Goal: Use online tool/utility: Utilize a website feature to perform a specific function

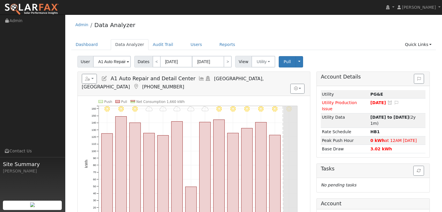
scroll to position [86, 0]
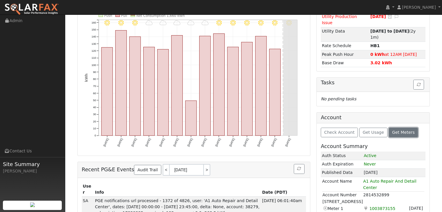
click at [397, 130] on span "Get Meters" at bounding box center [403, 132] width 23 height 5
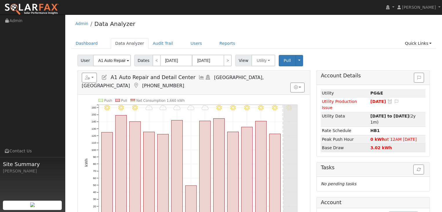
scroll to position [0, 0]
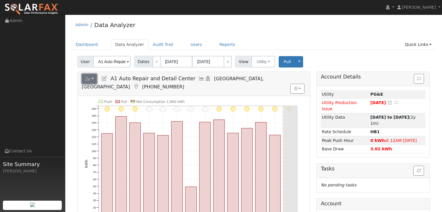
click at [91, 78] on button "button" at bounding box center [89, 79] width 15 height 10
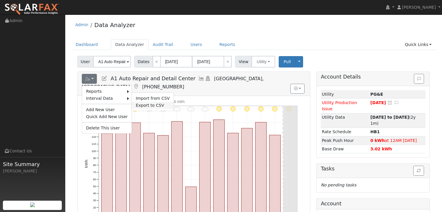
click at [154, 104] on link "Export to CSV" at bounding box center [153, 105] width 42 height 7
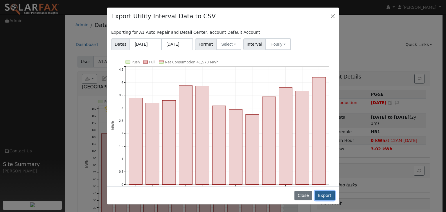
click at [327, 195] on button "Export" at bounding box center [325, 195] width 20 height 10
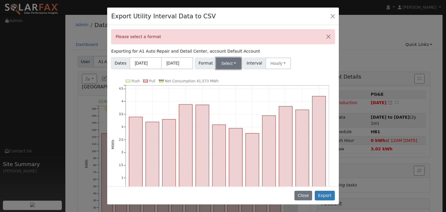
click at [216, 61] on button "Select" at bounding box center [228, 63] width 25 height 12
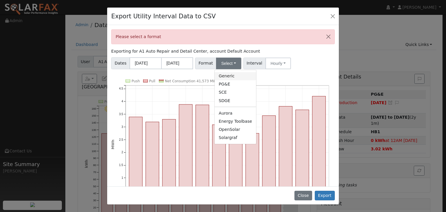
click at [221, 77] on link "Generic" at bounding box center [236, 76] width 42 height 8
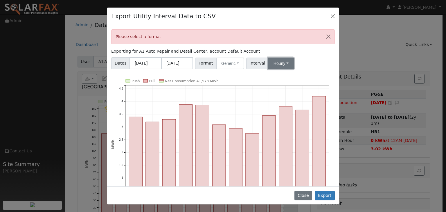
click at [281, 62] on button "Hourly" at bounding box center [281, 63] width 26 height 12
click at [276, 75] on link "15 Minute" at bounding box center [286, 76] width 40 height 8
click at [329, 197] on button "Export" at bounding box center [325, 195] width 20 height 10
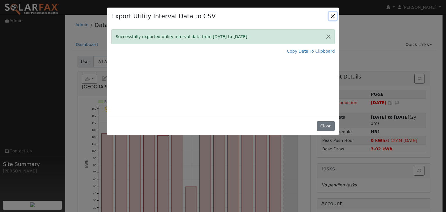
click at [333, 16] on button "Close" at bounding box center [333, 16] width 8 height 8
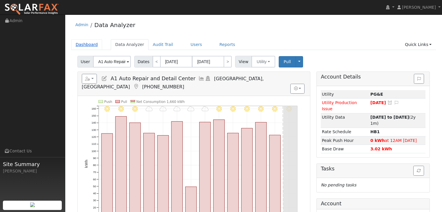
click at [79, 44] on link "Dashboard" at bounding box center [86, 44] width 31 height 11
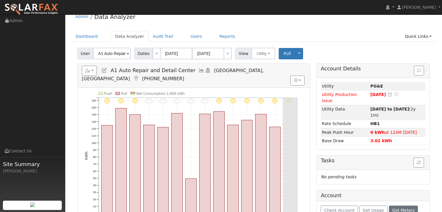
scroll to position [7, 0]
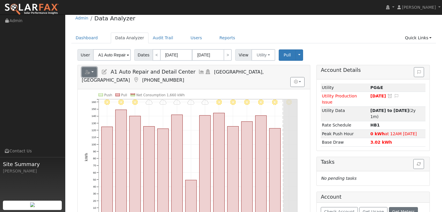
click at [92, 71] on button "button" at bounding box center [89, 72] width 15 height 10
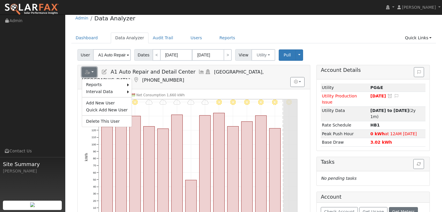
scroll to position [0, 0]
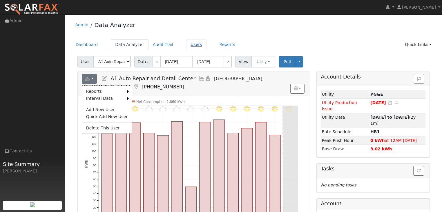
click at [187, 42] on link "Users" at bounding box center [196, 44] width 20 height 11
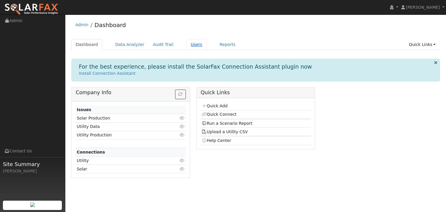
click at [186, 44] on link "Users" at bounding box center [196, 44] width 20 height 11
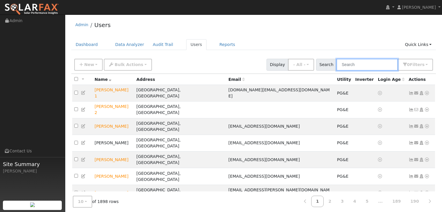
click at [351, 66] on input "text" at bounding box center [368, 65] width 62 height 12
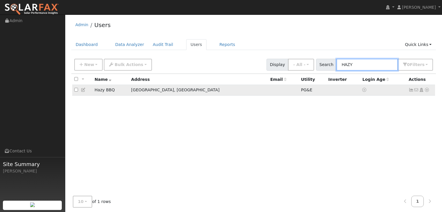
type input "HAZY"
click at [427, 89] on icon at bounding box center [427, 90] width 5 height 4
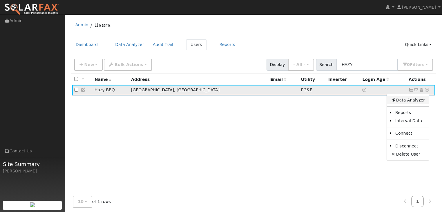
click at [411, 102] on link "Data Analyzer" at bounding box center [408, 100] width 42 height 8
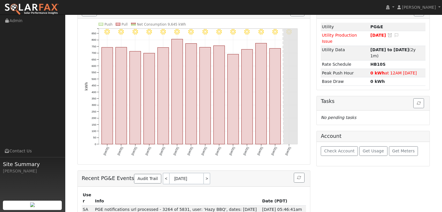
scroll to position [70, 0]
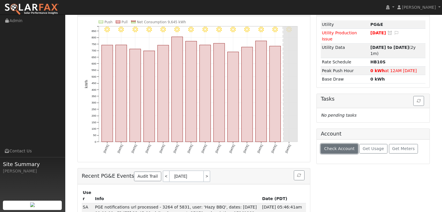
click at [333, 144] on button "Check Account" at bounding box center [339, 149] width 37 height 10
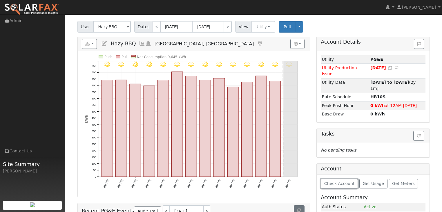
scroll to position [0, 0]
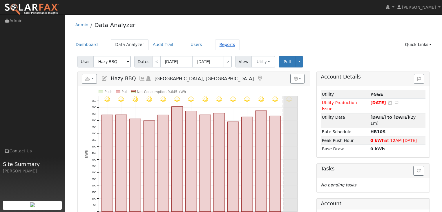
click at [216, 43] on link "Reports" at bounding box center [227, 44] width 24 height 11
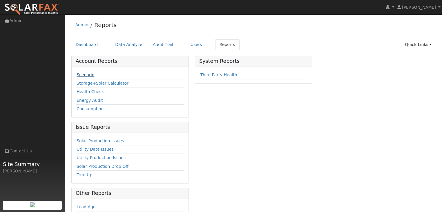
click at [82, 73] on link "Scenario" at bounding box center [86, 74] width 18 height 5
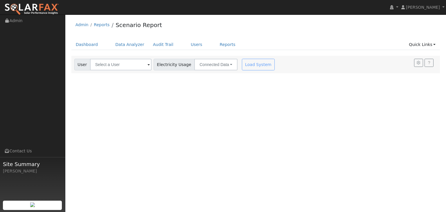
click at [147, 64] on span at bounding box center [148, 65] width 2 height 7
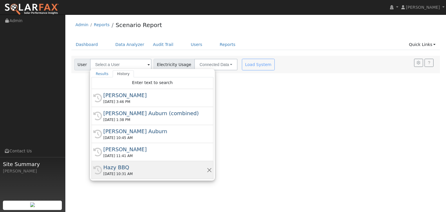
click at [115, 161] on div "History Hazy BBQ [DATE] 10:31 AM" at bounding box center [152, 170] width 122 height 18
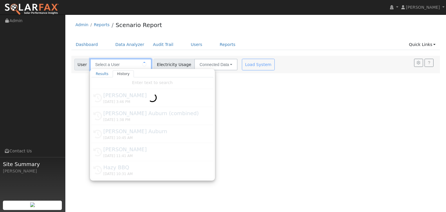
type input "Hazy BBQ"
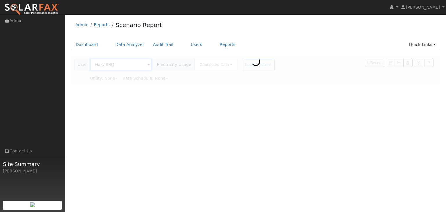
type input "Pacific Gas & Electric"
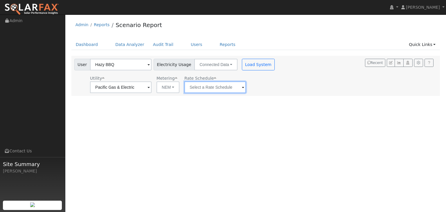
click at [207, 88] on input "text" at bounding box center [215, 87] width 62 height 12
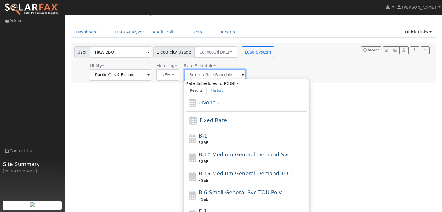
scroll to position [1, 0]
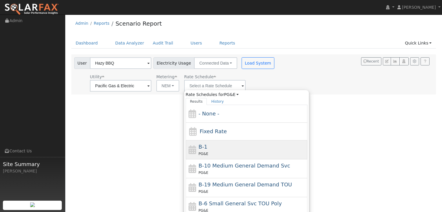
click at [225, 149] on div "B-1 PG&E" at bounding box center [253, 150] width 108 height 14
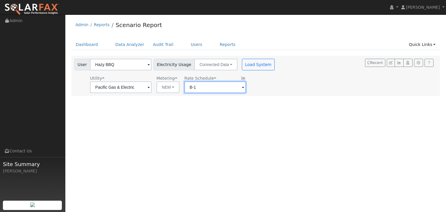
click at [201, 86] on input "B-1" at bounding box center [215, 87] width 62 height 12
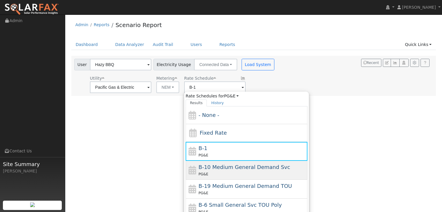
click at [219, 166] on span "B-10 Medium General Demand Svc" at bounding box center [245, 167] width 92 height 6
type input "B-10 Medium General Demand Svc"
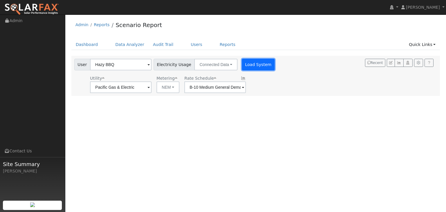
click at [248, 65] on button "Load System" at bounding box center [258, 65] width 33 height 12
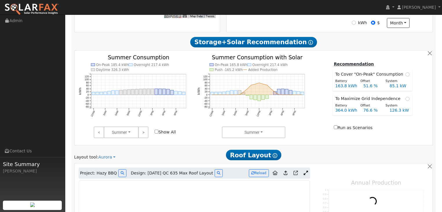
scroll to position [186, 0]
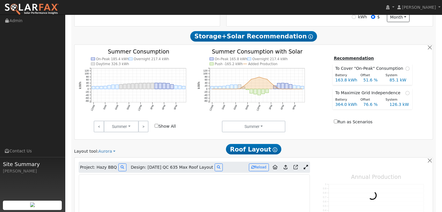
type input "89714"
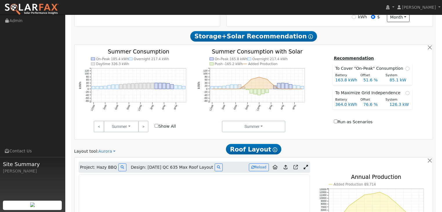
click at [158, 126] on input "Show All" at bounding box center [157, 126] width 4 height 4
checkbox input "true"
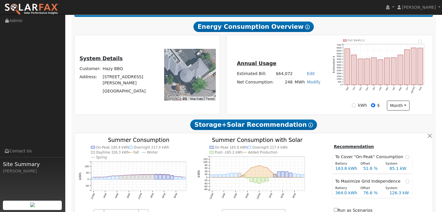
scroll to position [74, 0]
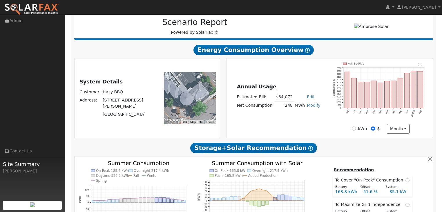
click at [177, 97] on div at bounding box center [190, 98] width 52 height 52
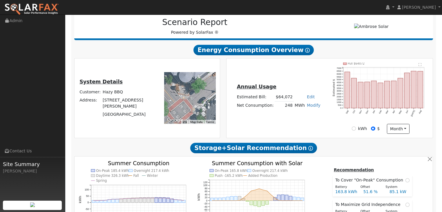
drag, startPoint x: 165, startPoint y: 100, endPoint x: 168, endPoint y: 72, distance: 28.0
click at [168, 72] on div at bounding box center [190, 98] width 52 height 52
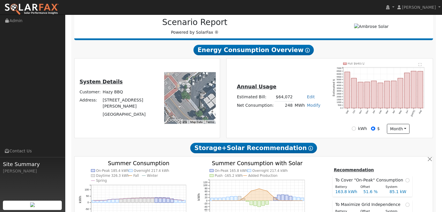
drag, startPoint x: 188, startPoint y: 109, endPoint x: 168, endPoint y: 92, distance: 26.2
click at [167, 92] on div at bounding box center [190, 98] width 52 height 52
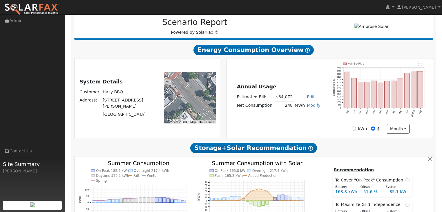
drag, startPoint x: 207, startPoint y: 91, endPoint x: 215, endPoint y: 72, distance: 20.5
click at [216, 71] on div "← Move left → Move right ↑ Move up ↓ Move down + Zoom in - Zoom out Home Jump l…" at bounding box center [189, 97] width 60 height 71
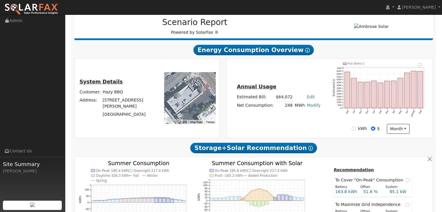
drag, startPoint x: 183, startPoint y: 107, endPoint x: 207, endPoint y: 98, distance: 25.6
click at [207, 98] on div at bounding box center [190, 98] width 52 height 52
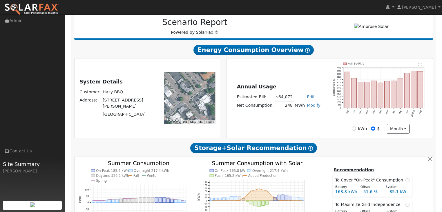
drag, startPoint x: 204, startPoint y: 100, endPoint x: 200, endPoint y: 105, distance: 6.0
click at [200, 105] on div at bounding box center [190, 98] width 52 height 52
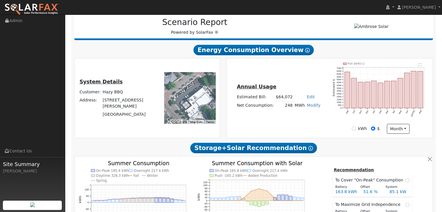
drag, startPoint x: 200, startPoint y: 92, endPoint x: 186, endPoint y: 105, distance: 19.1
click at [186, 105] on div at bounding box center [190, 98] width 52 height 52
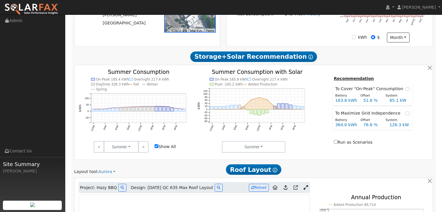
scroll to position [167, 0]
